Goal: Find contact information: Find contact information

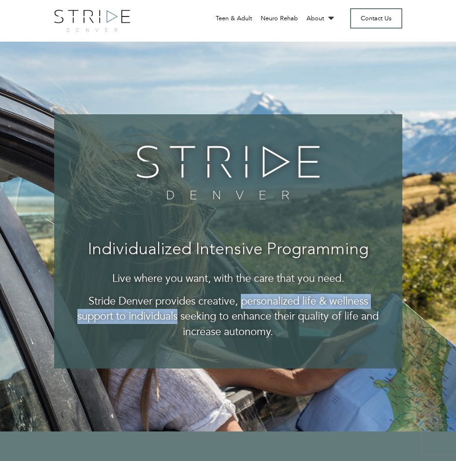
drag, startPoint x: 242, startPoint y: 303, endPoint x: 178, endPoint y: 318, distance: 66.1
click at [178, 318] on p "Stride Denver provides creative, personalized life & wellness support to indivi…" at bounding box center [229, 316] width 310 height 45
copy p "personalized life & wellness support to individuals"
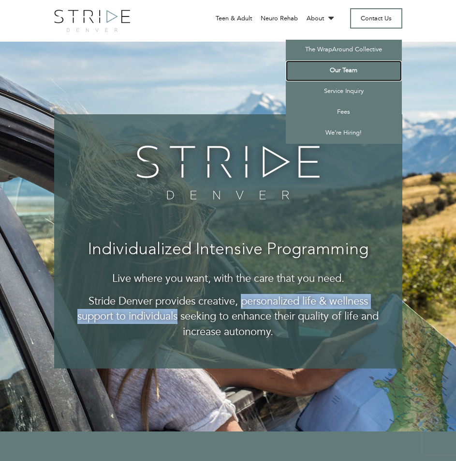
click at [339, 74] on link "Our Team" at bounding box center [344, 70] width 116 height 21
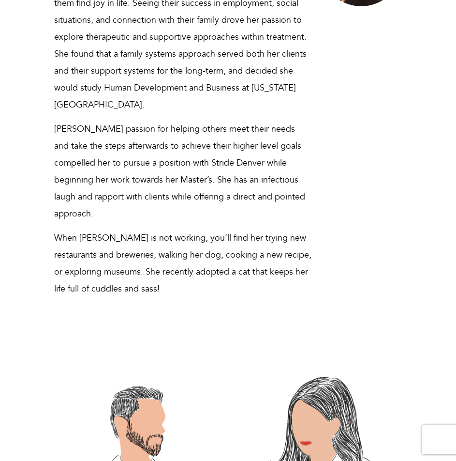
scroll to position [10317, 0]
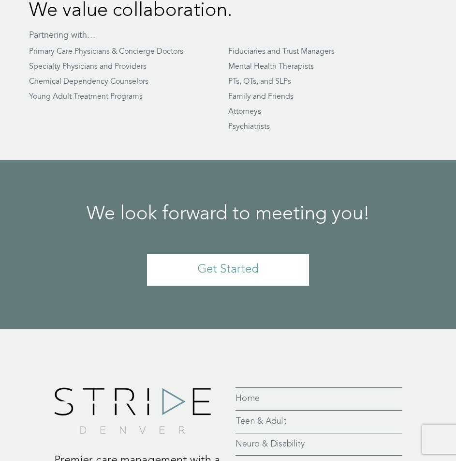
scroll to position [2845, 0]
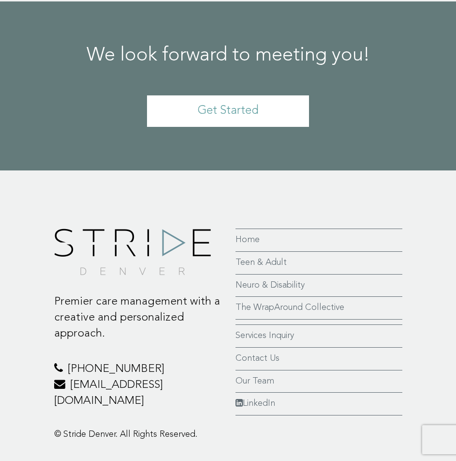
click at [79, 361] on p "[PHONE_NUMBER] [EMAIL_ADDRESS][DOMAIN_NAME]" at bounding box center [137, 385] width 167 height 48
